Goal: Information Seeking & Learning: Learn about a topic

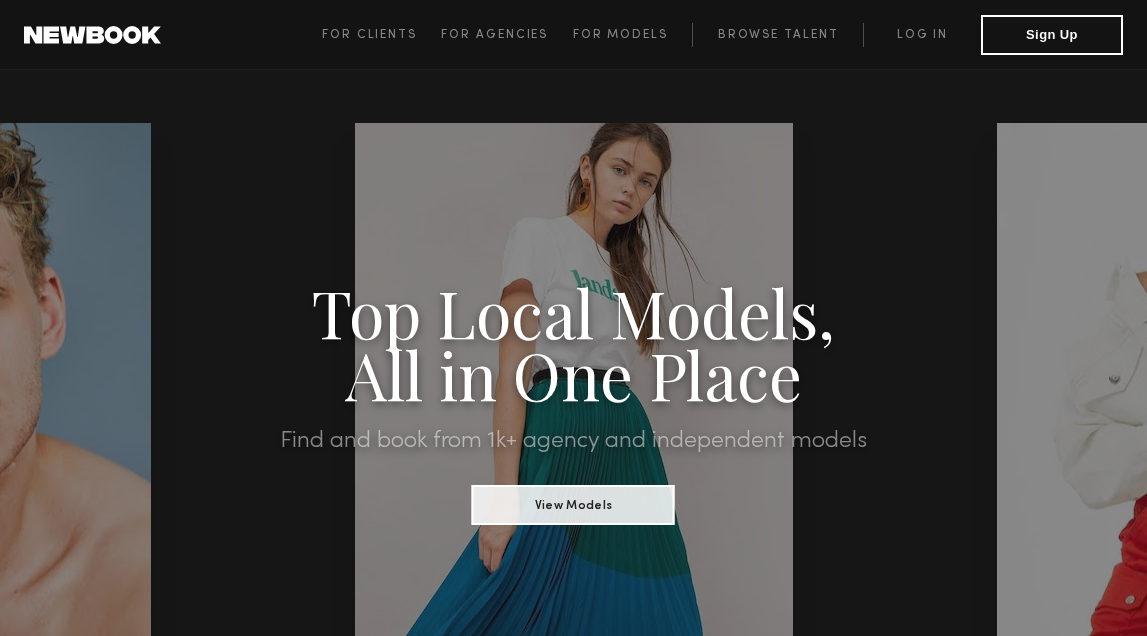
scroll to position [43, 0]
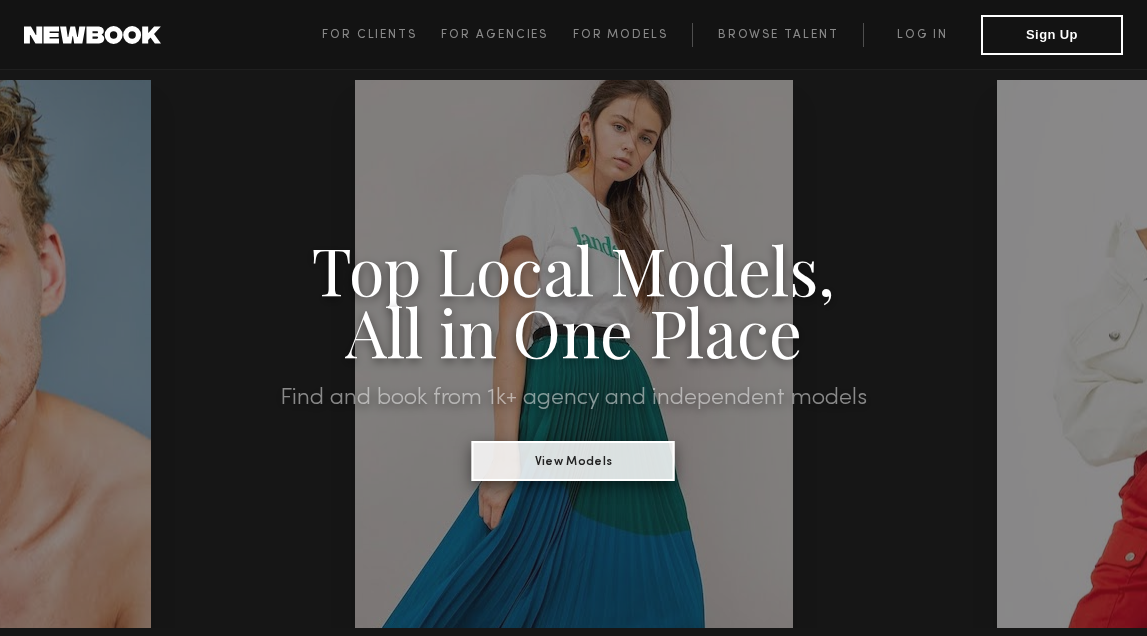
click at [604, 458] on button "View Models" at bounding box center [573, 461] width 203 height 40
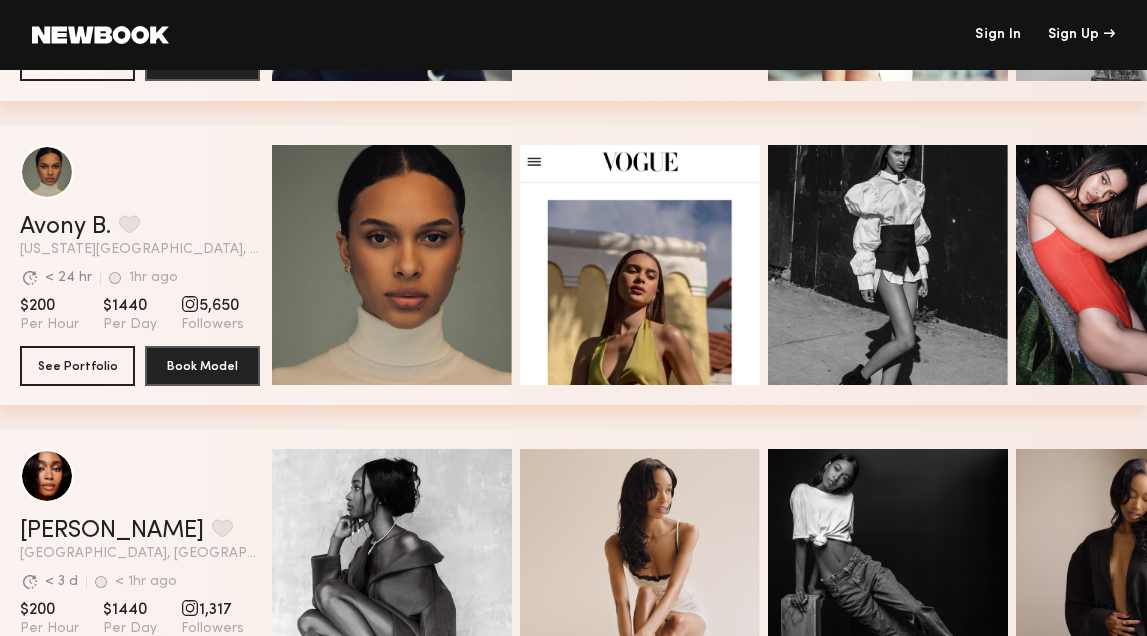
scroll to position [3986, 0]
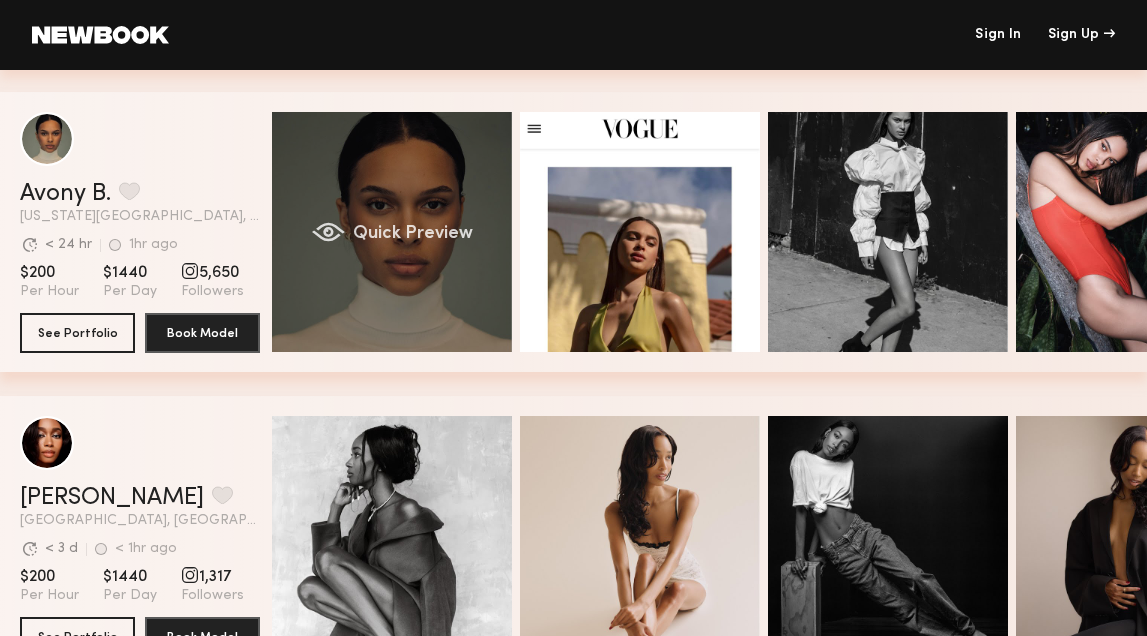
click at [391, 231] on span "Quick Preview" at bounding box center [413, 234] width 120 height 18
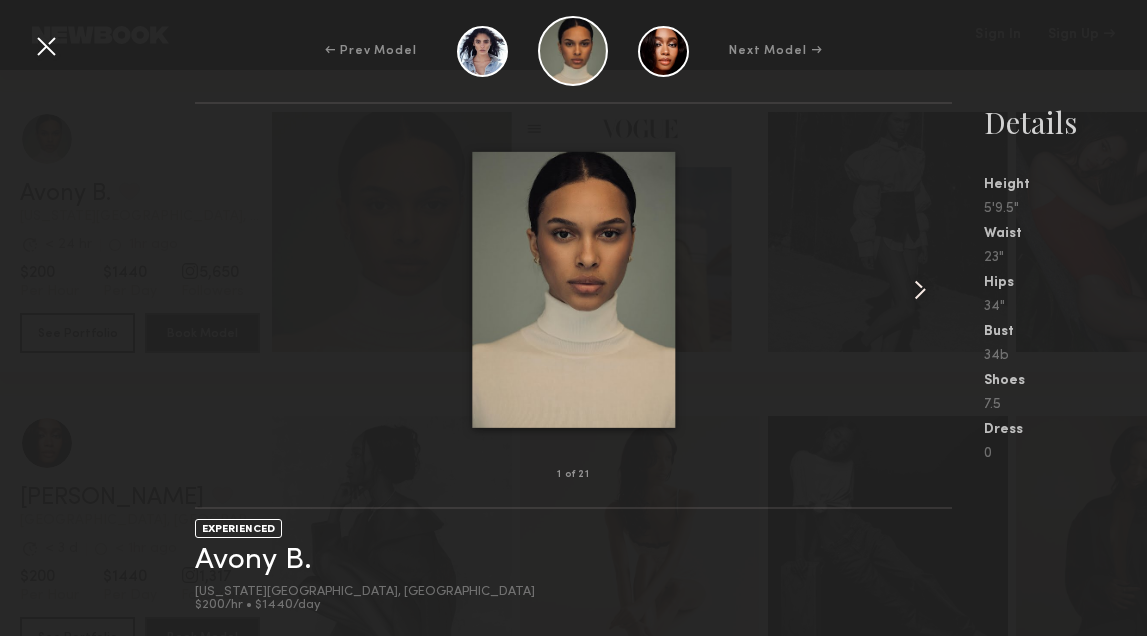
click at [920, 289] on common-icon at bounding box center [920, 290] width 32 height 32
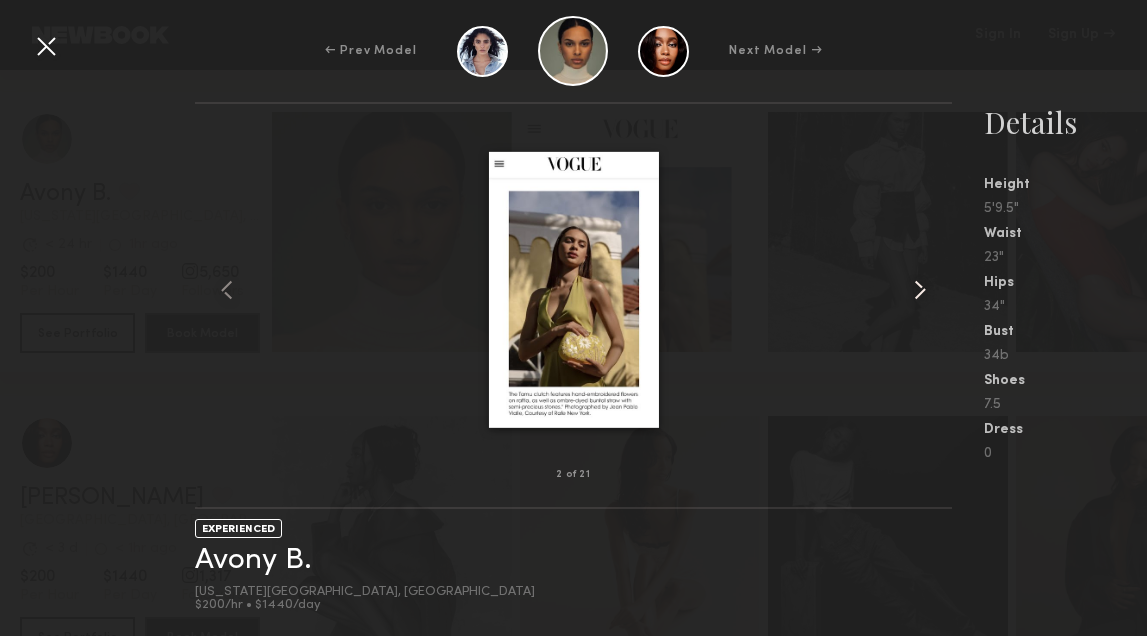
click at [920, 289] on common-icon at bounding box center [920, 290] width 32 height 32
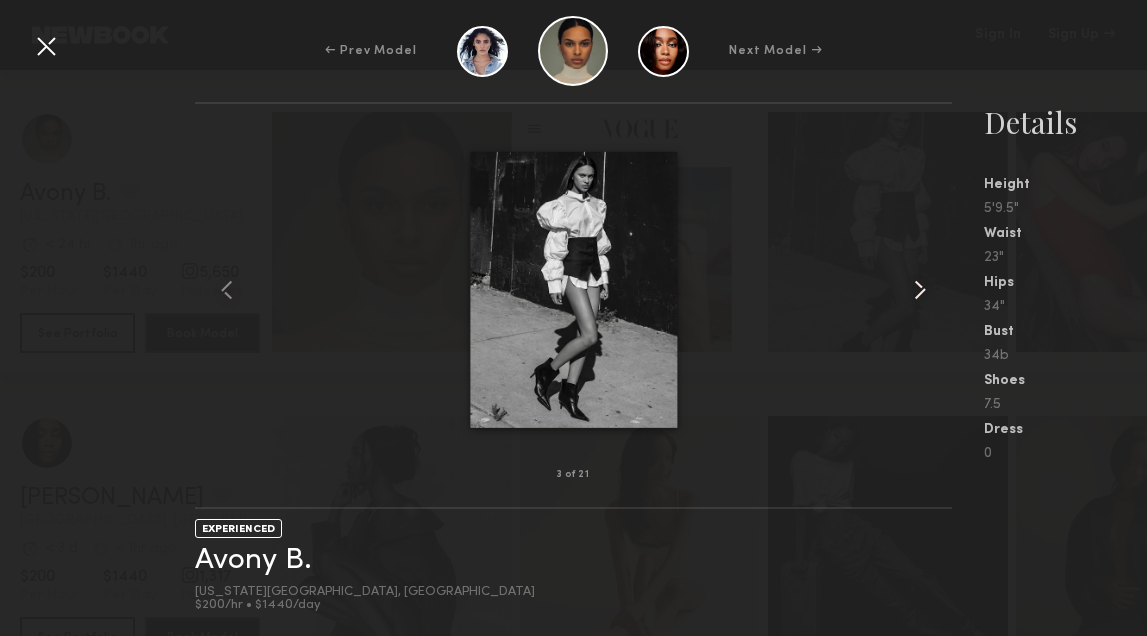
click at [920, 289] on common-icon at bounding box center [920, 290] width 32 height 32
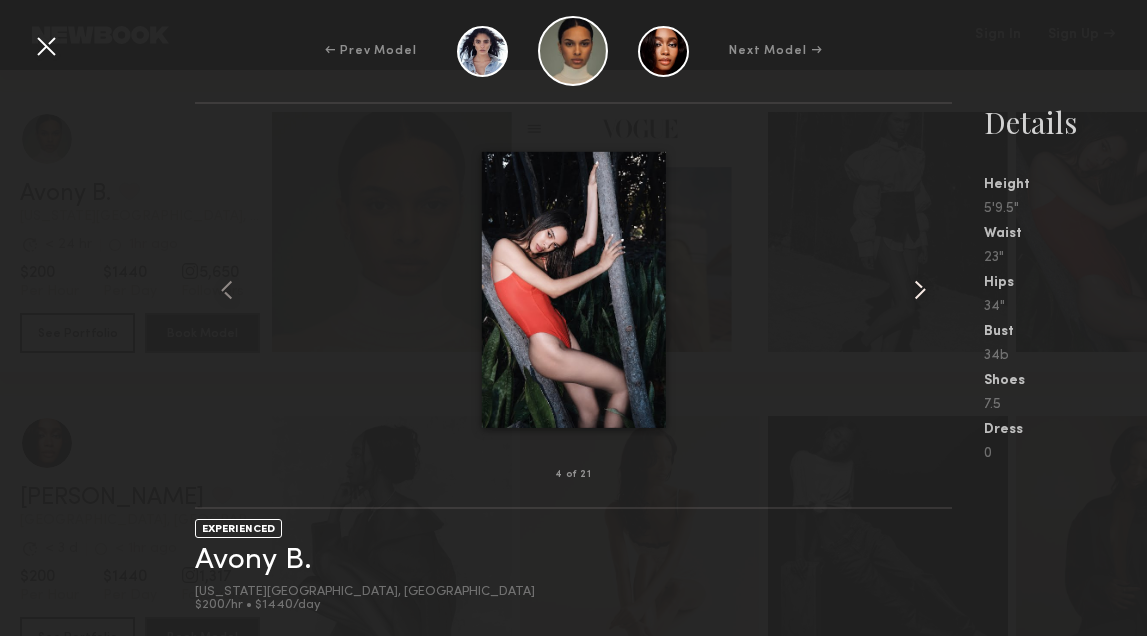
click at [920, 289] on common-icon at bounding box center [920, 290] width 32 height 32
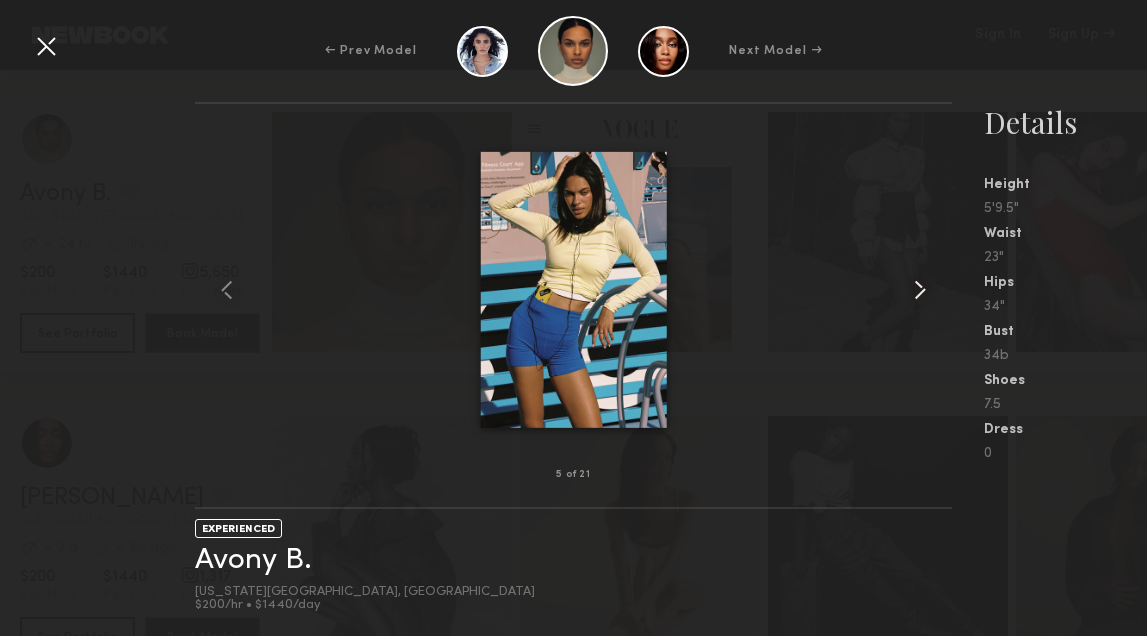
click at [920, 289] on common-icon at bounding box center [920, 290] width 32 height 32
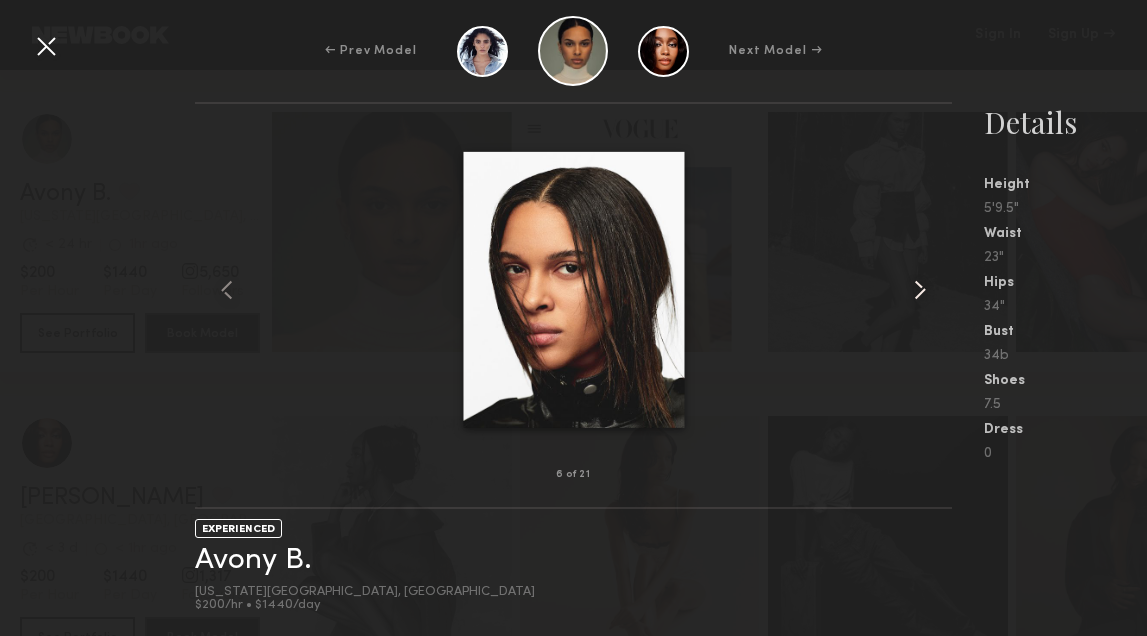
click at [920, 290] on common-icon at bounding box center [920, 290] width 32 height 32
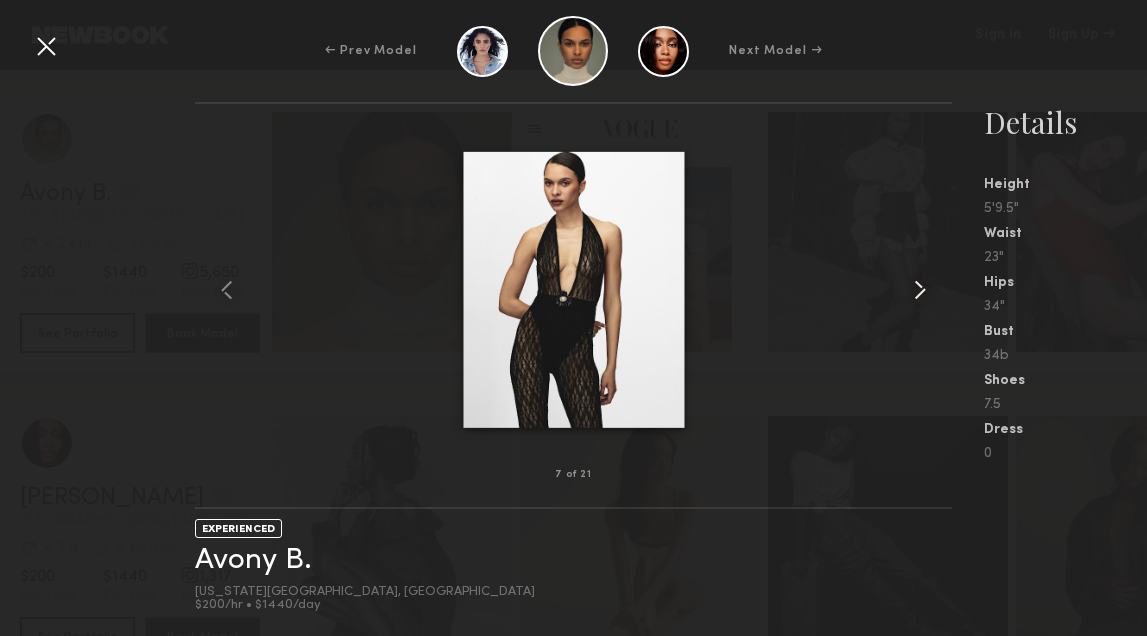
click at [920, 290] on common-icon at bounding box center [920, 290] width 32 height 32
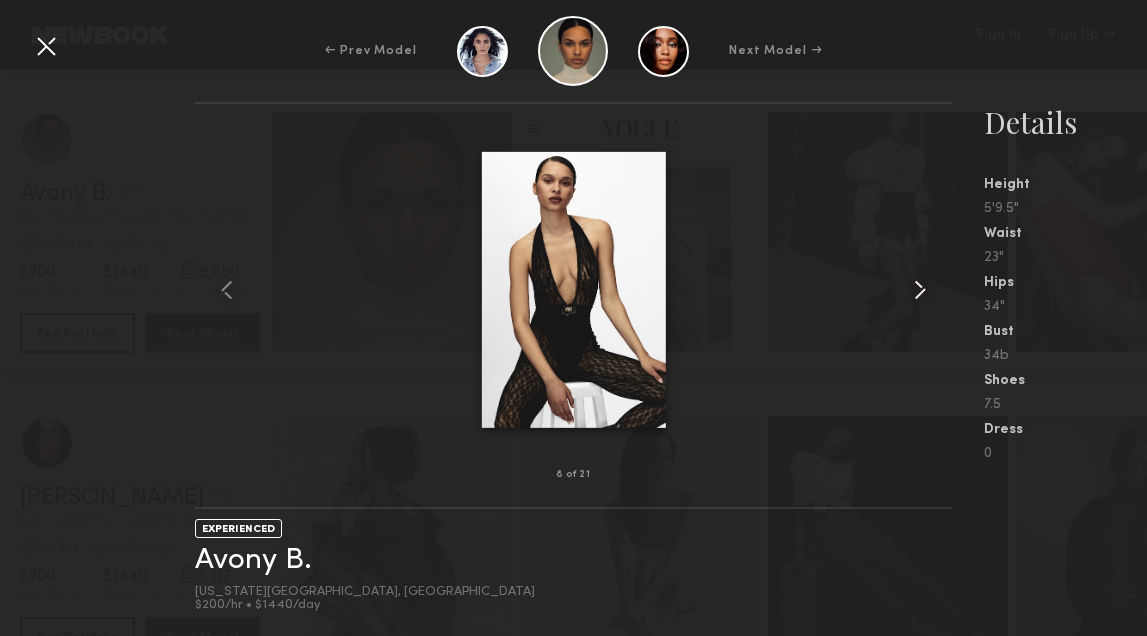
click at [920, 290] on common-icon at bounding box center [920, 290] width 32 height 32
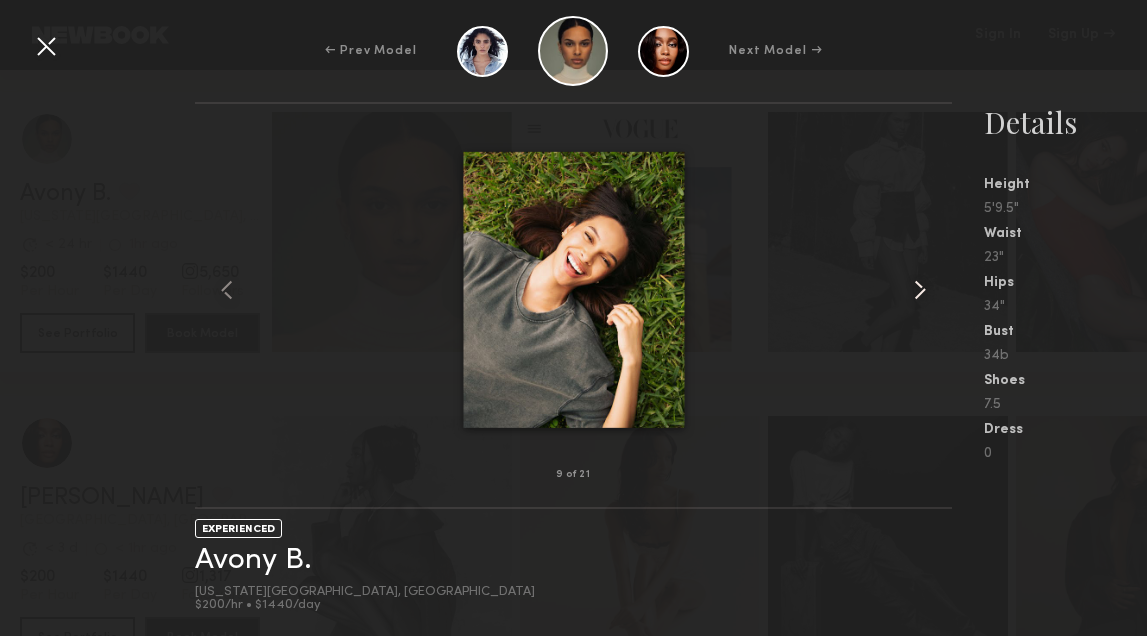
click at [920, 290] on common-icon at bounding box center [920, 290] width 32 height 32
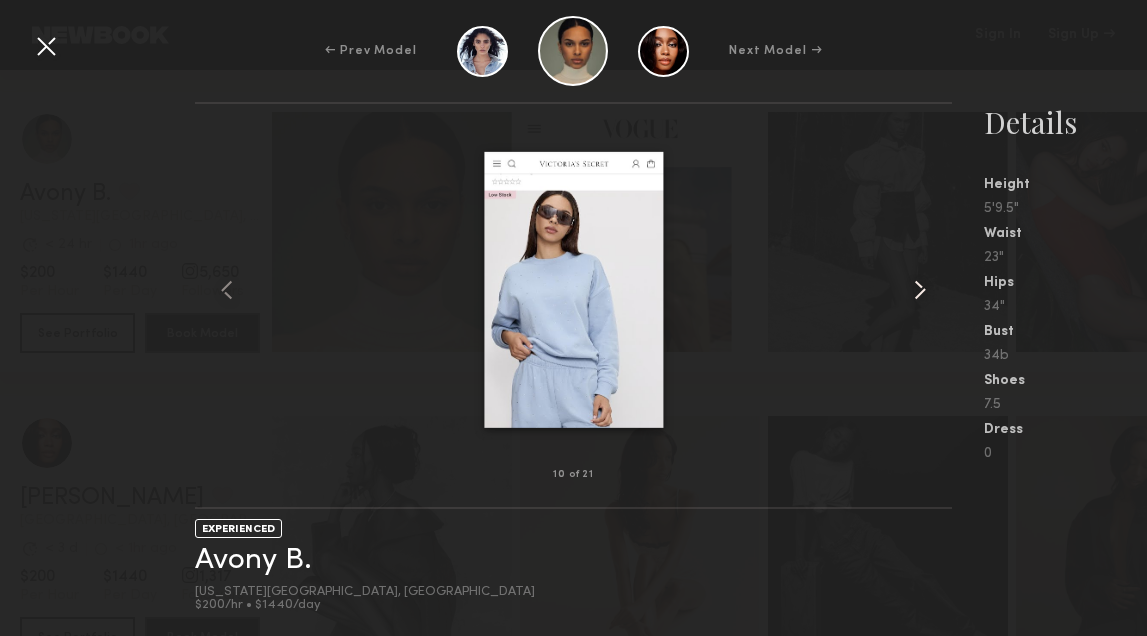
click at [920, 290] on common-icon at bounding box center [920, 290] width 32 height 32
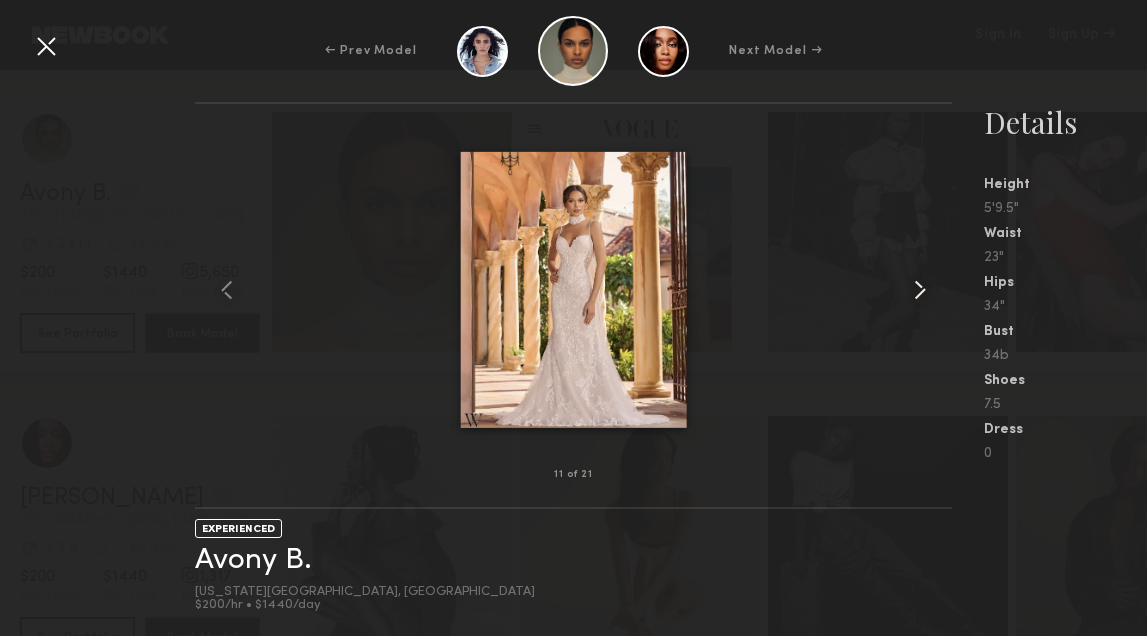
click at [920, 290] on common-icon at bounding box center [920, 290] width 32 height 32
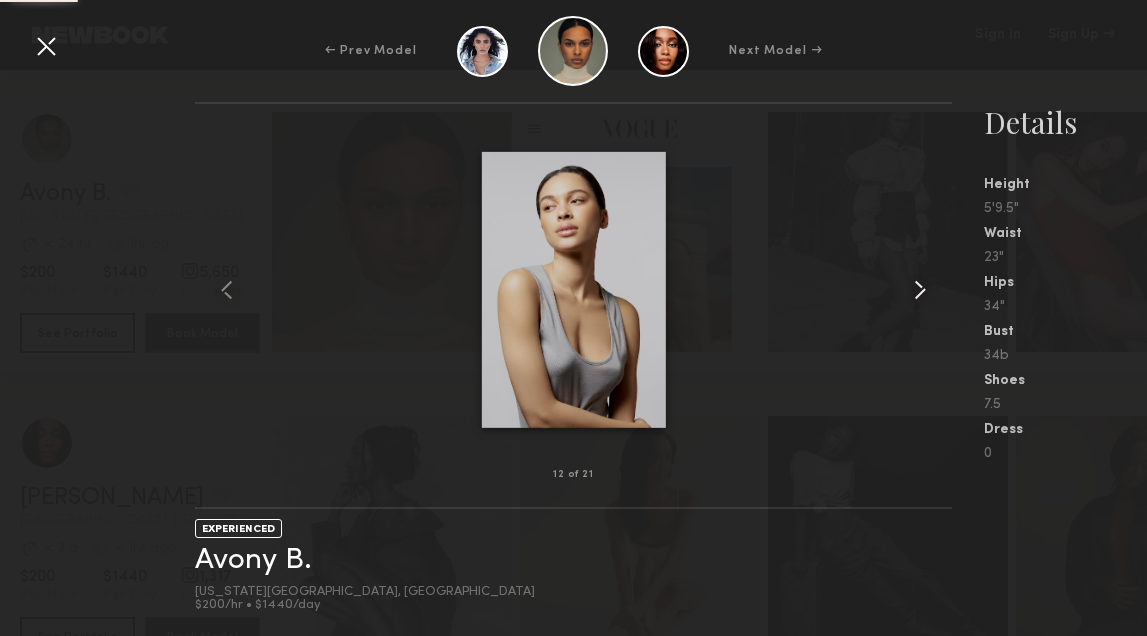
click at [920, 290] on common-icon at bounding box center [920, 290] width 32 height 32
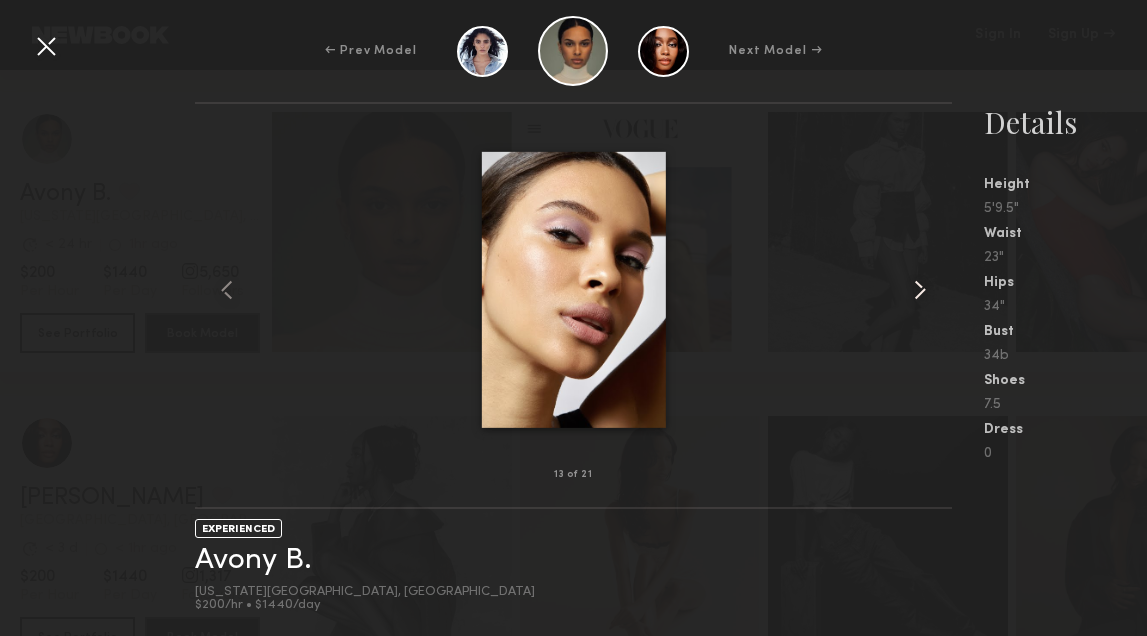
click at [920, 290] on common-icon at bounding box center [920, 290] width 32 height 32
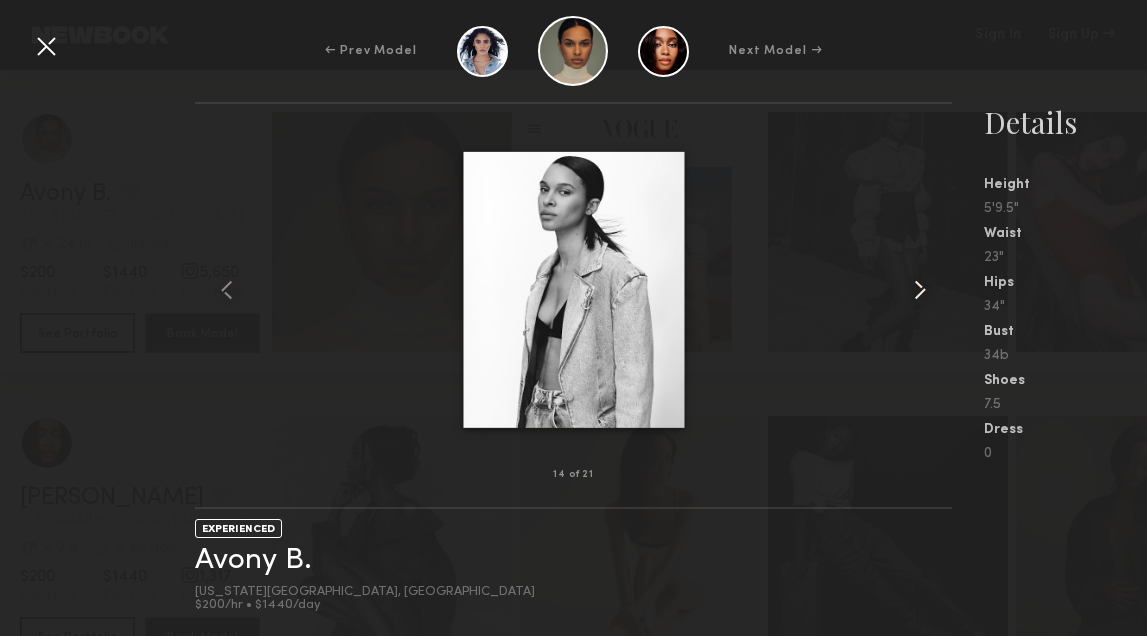
click at [920, 290] on common-icon at bounding box center [920, 290] width 32 height 32
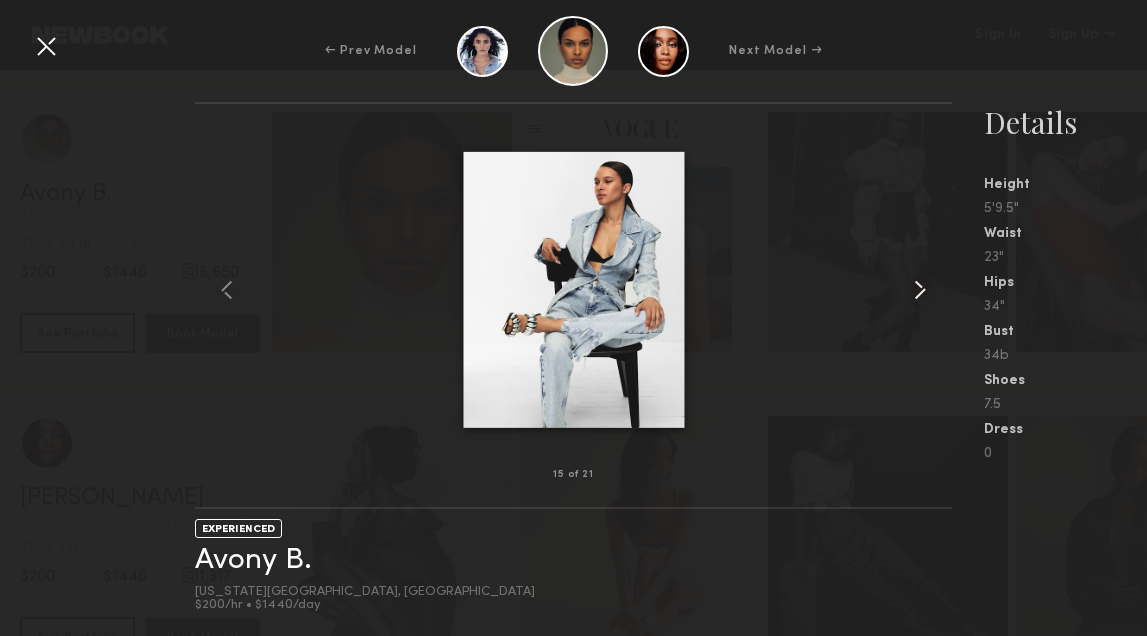
click at [920, 290] on common-icon at bounding box center [920, 290] width 32 height 32
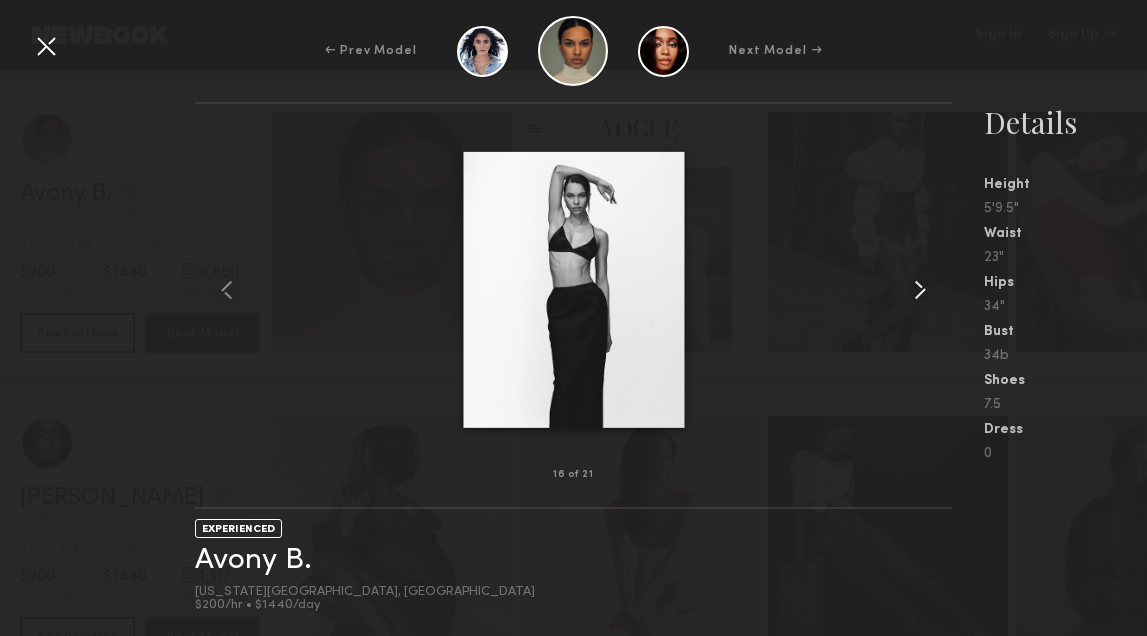
click at [920, 290] on common-icon at bounding box center [920, 290] width 32 height 32
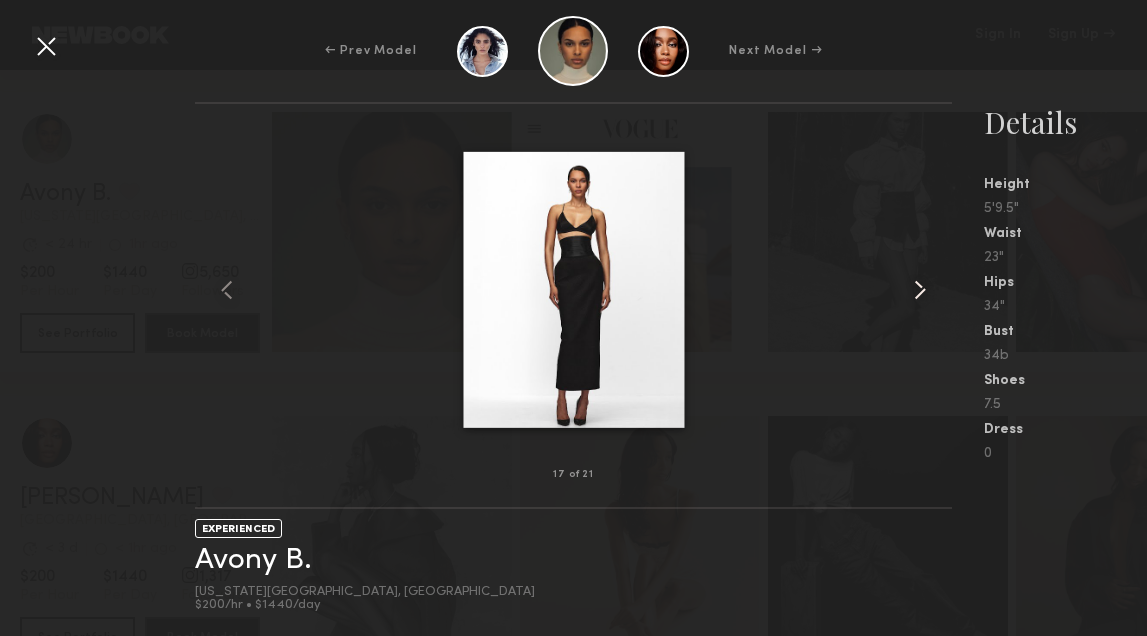
click at [920, 290] on common-icon at bounding box center [920, 290] width 32 height 32
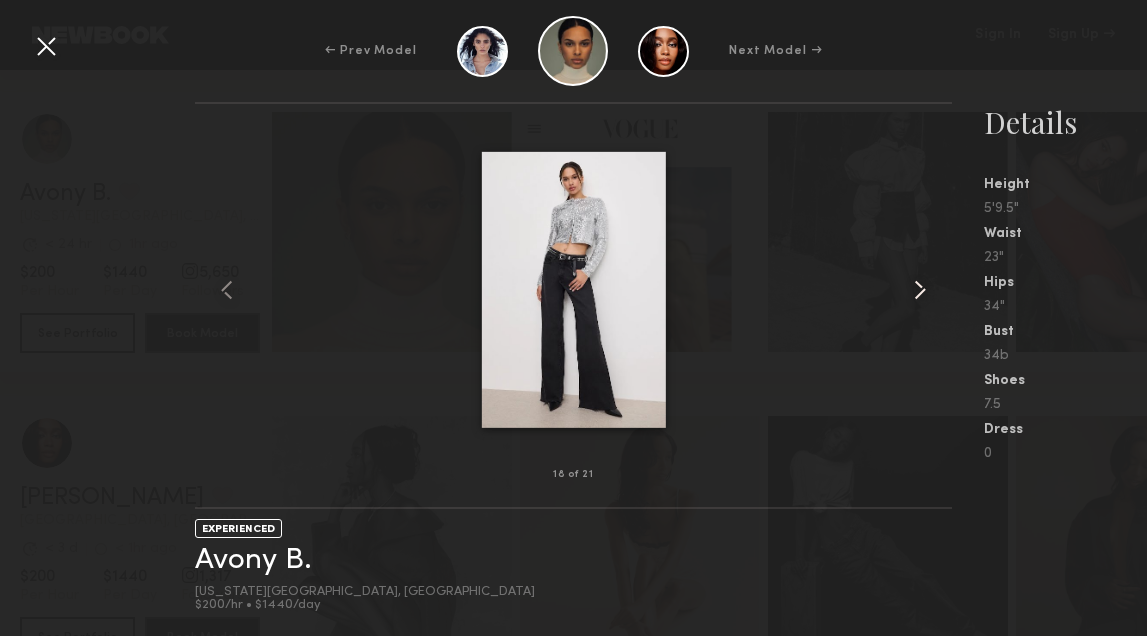
click at [920, 290] on common-icon at bounding box center [920, 290] width 32 height 32
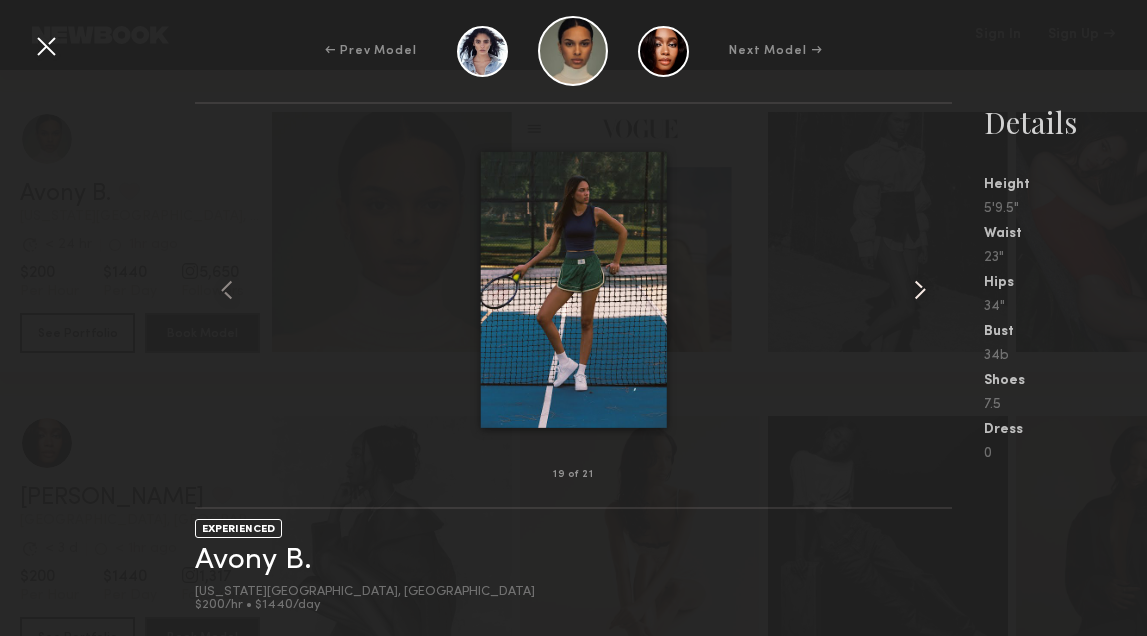
click at [920, 290] on common-icon at bounding box center [920, 290] width 32 height 32
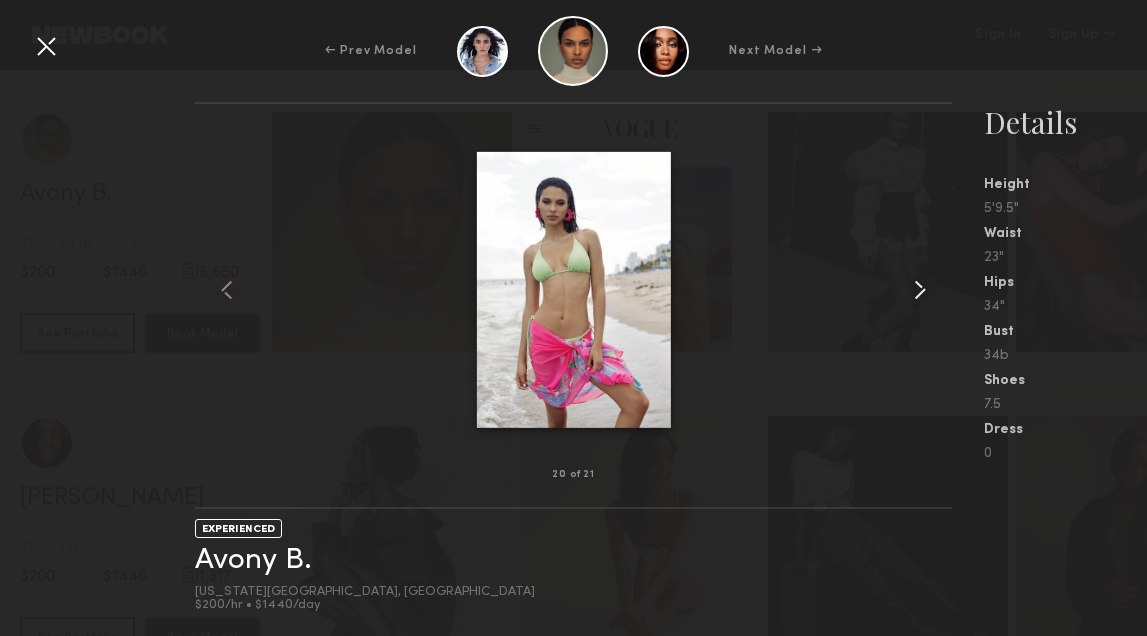
click at [920, 290] on common-icon at bounding box center [920, 290] width 32 height 32
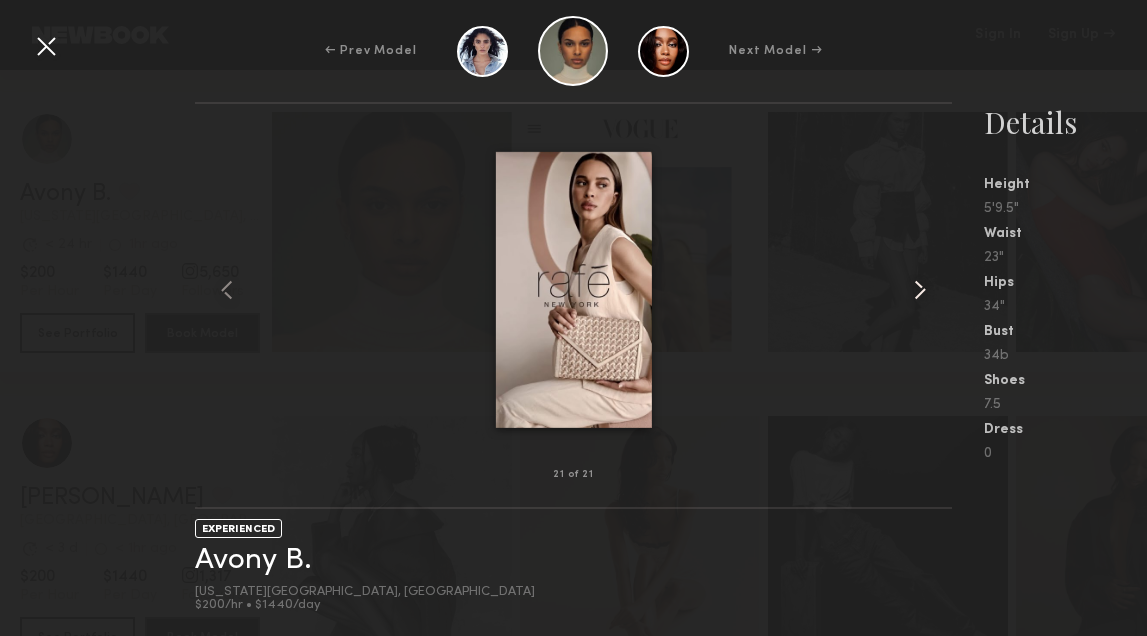
click at [920, 290] on common-icon at bounding box center [920, 290] width 32 height 32
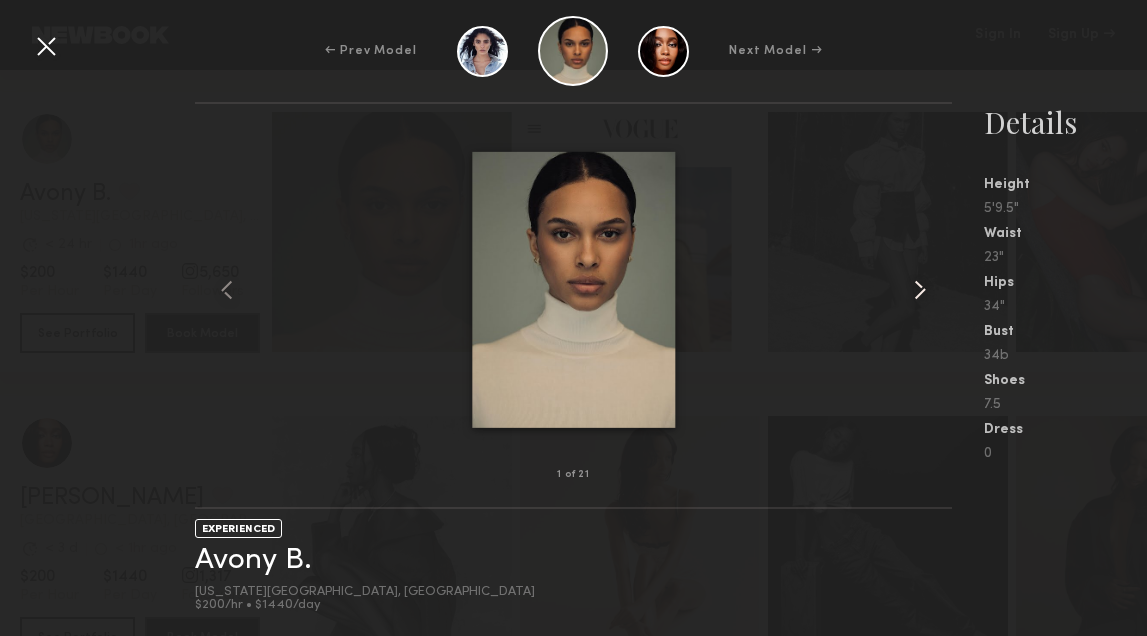
click at [920, 290] on common-icon at bounding box center [920, 290] width 32 height 32
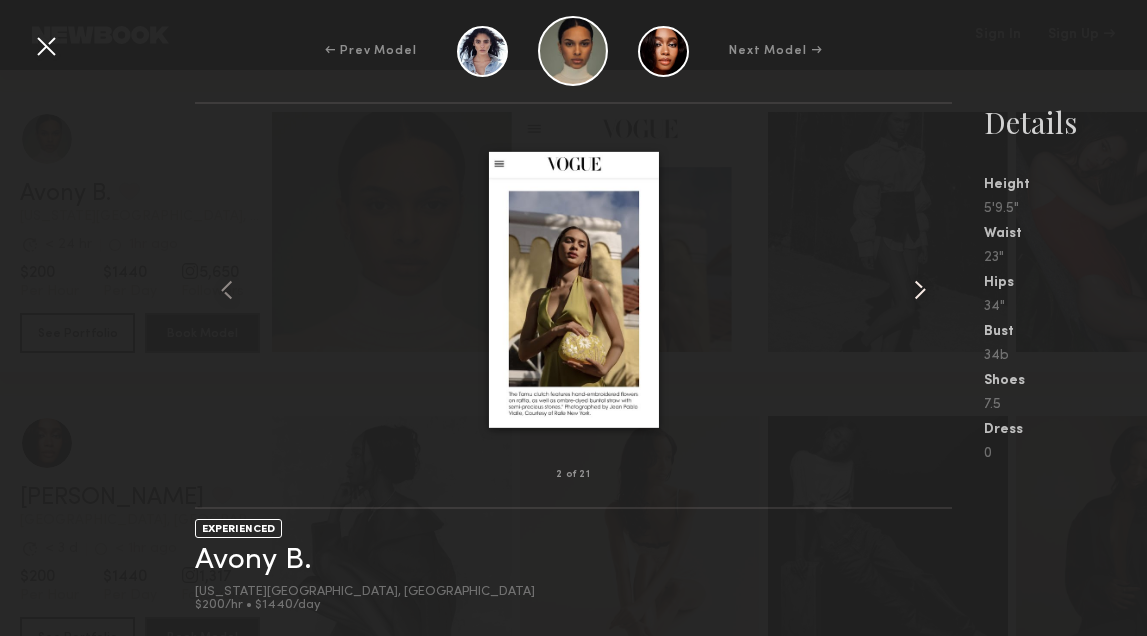
click at [920, 290] on common-icon at bounding box center [920, 290] width 32 height 32
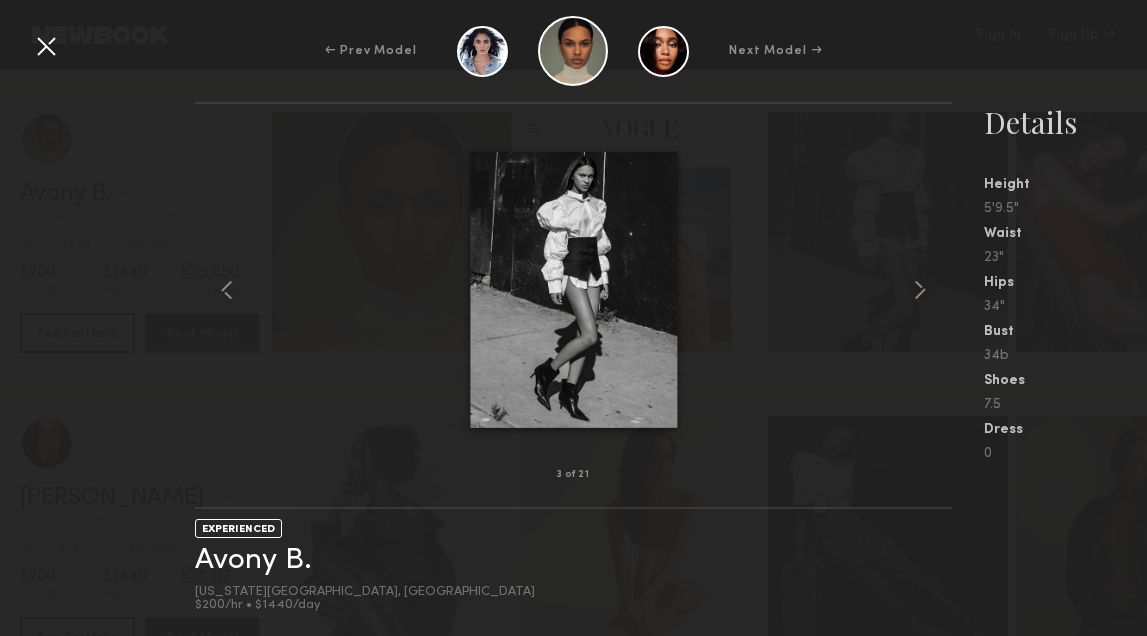
click at [43, 38] on div at bounding box center [46, 46] width 32 height 32
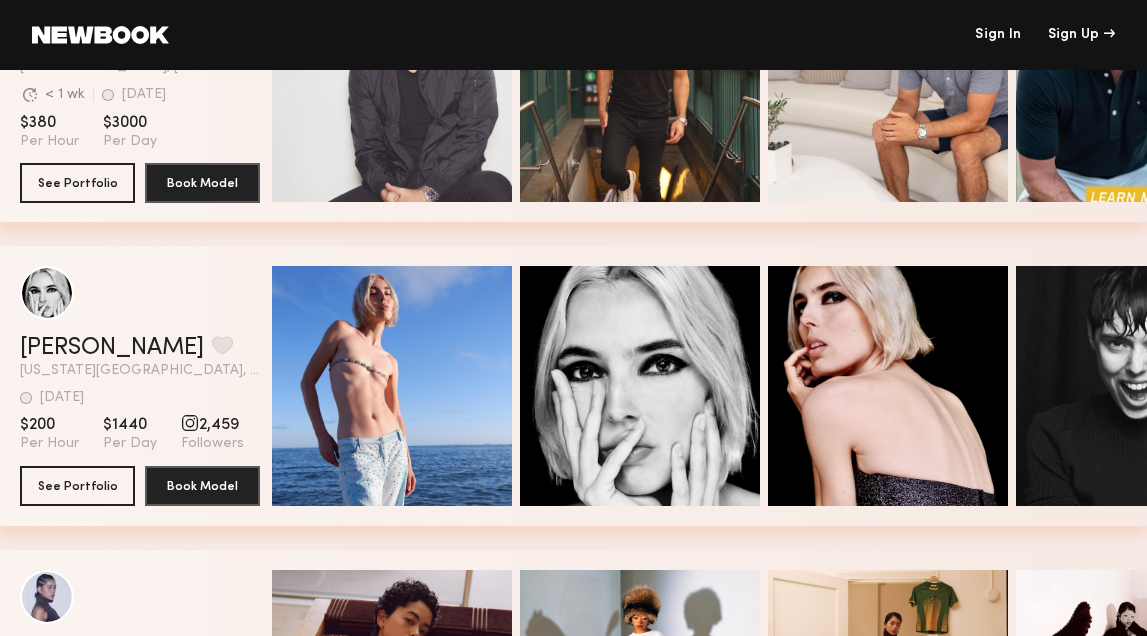
scroll to position [5115, 0]
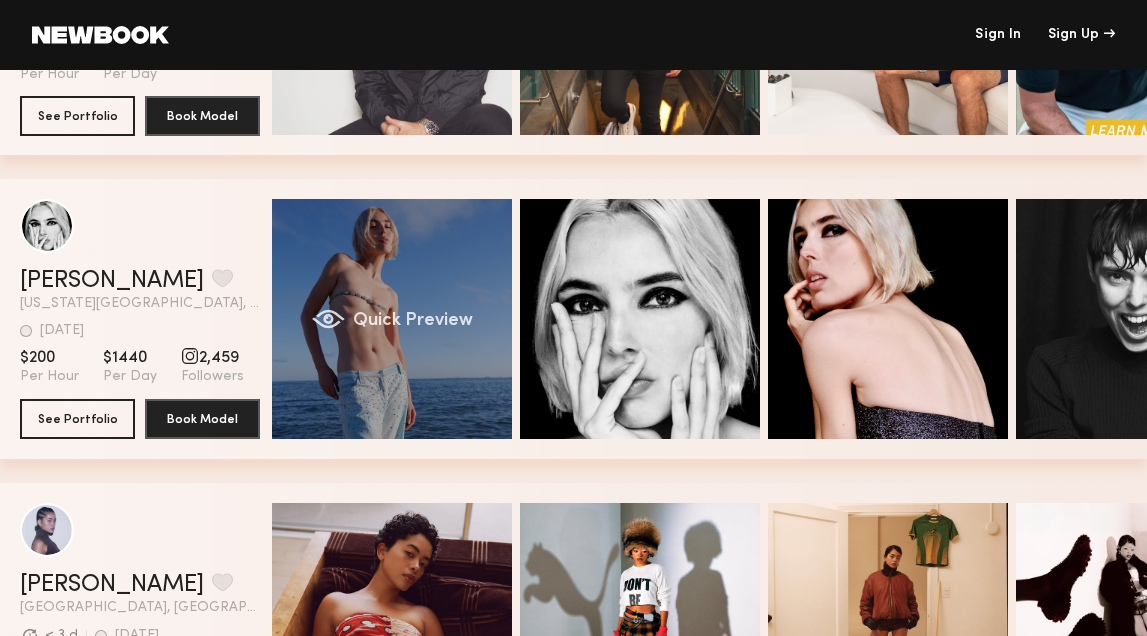
click at [424, 349] on div "Quick Preview" at bounding box center [392, 319] width 240 height 240
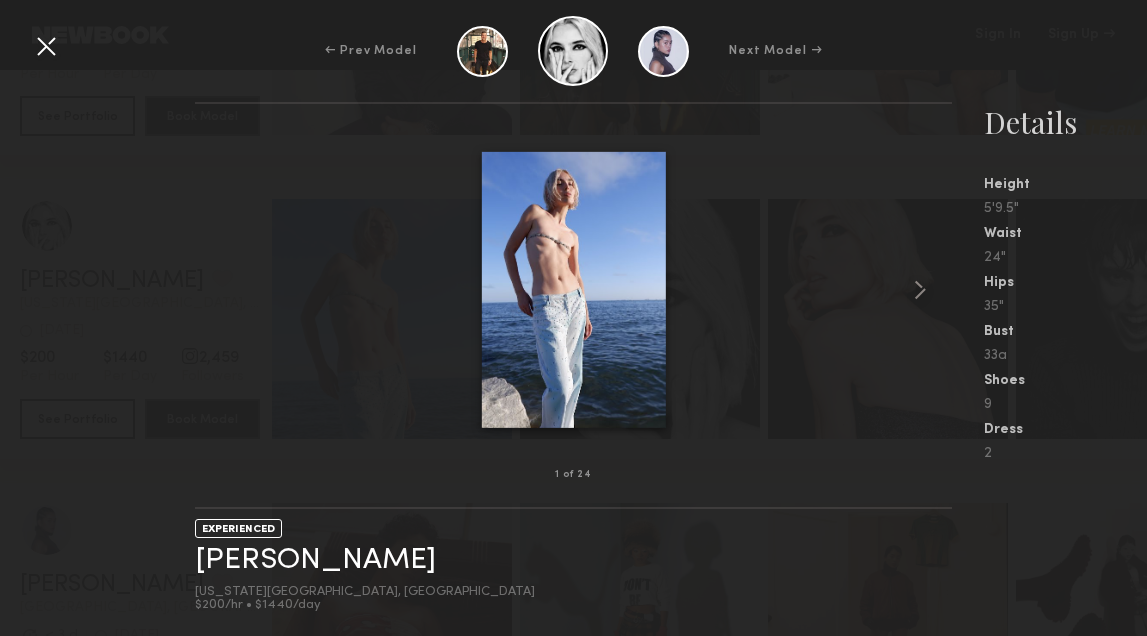
scroll to position [4891, 0]
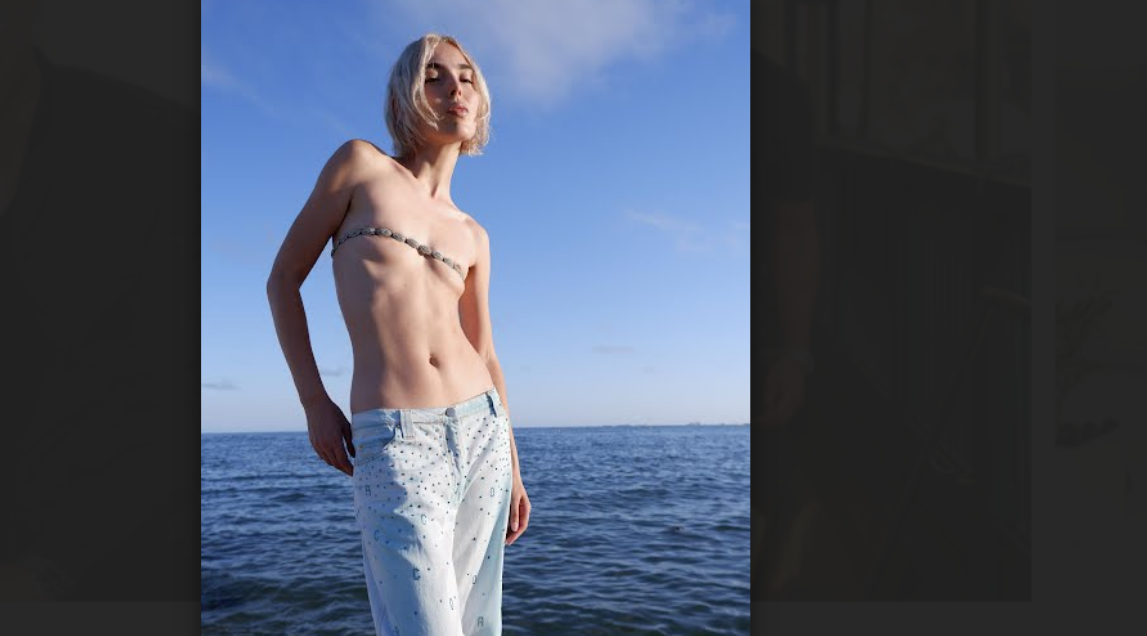
click at [481, 151] on img at bounding box center [573, 289] width 184 height 276
